Goal: Complete application form

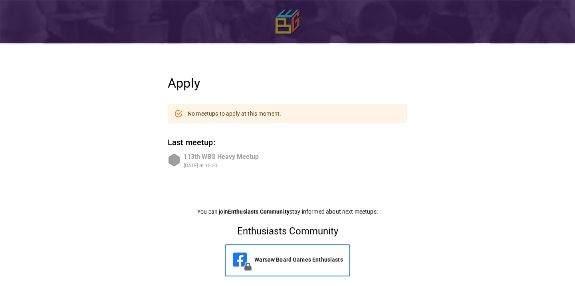
click at [287, 21] on img at bounding box center [288, 22] width 24 height 24
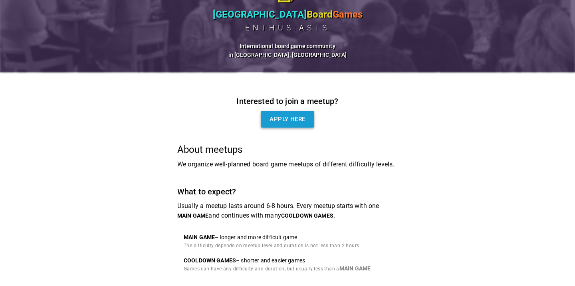
scroll to position [39, 0]
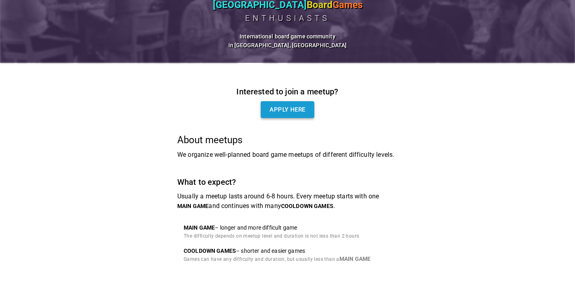
click at [295, 109] on link "Apply here" at bounding box center [287, 109] width 53 height 17
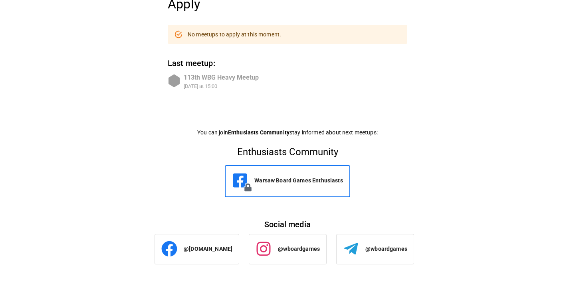
scroll to position [85, 0]
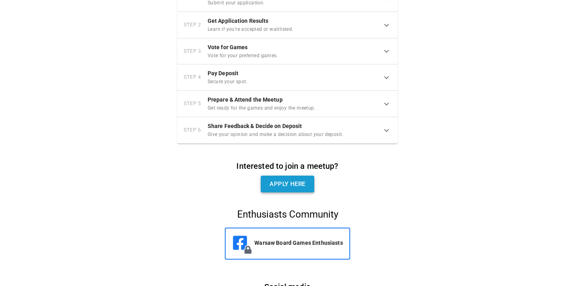
scroll to position [625, 0]
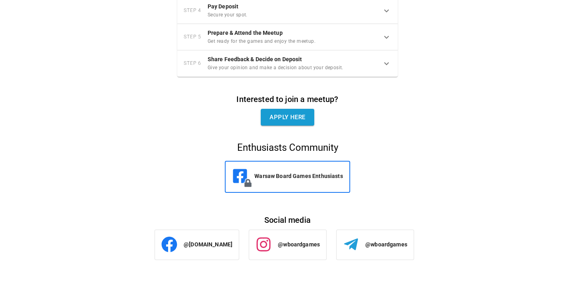
click at [300, 245] on p "@wboardgames" at bounding box center [299, 244] width 42 height 8
